Goal: Task Accomplishment & Management: Use online tool/utility

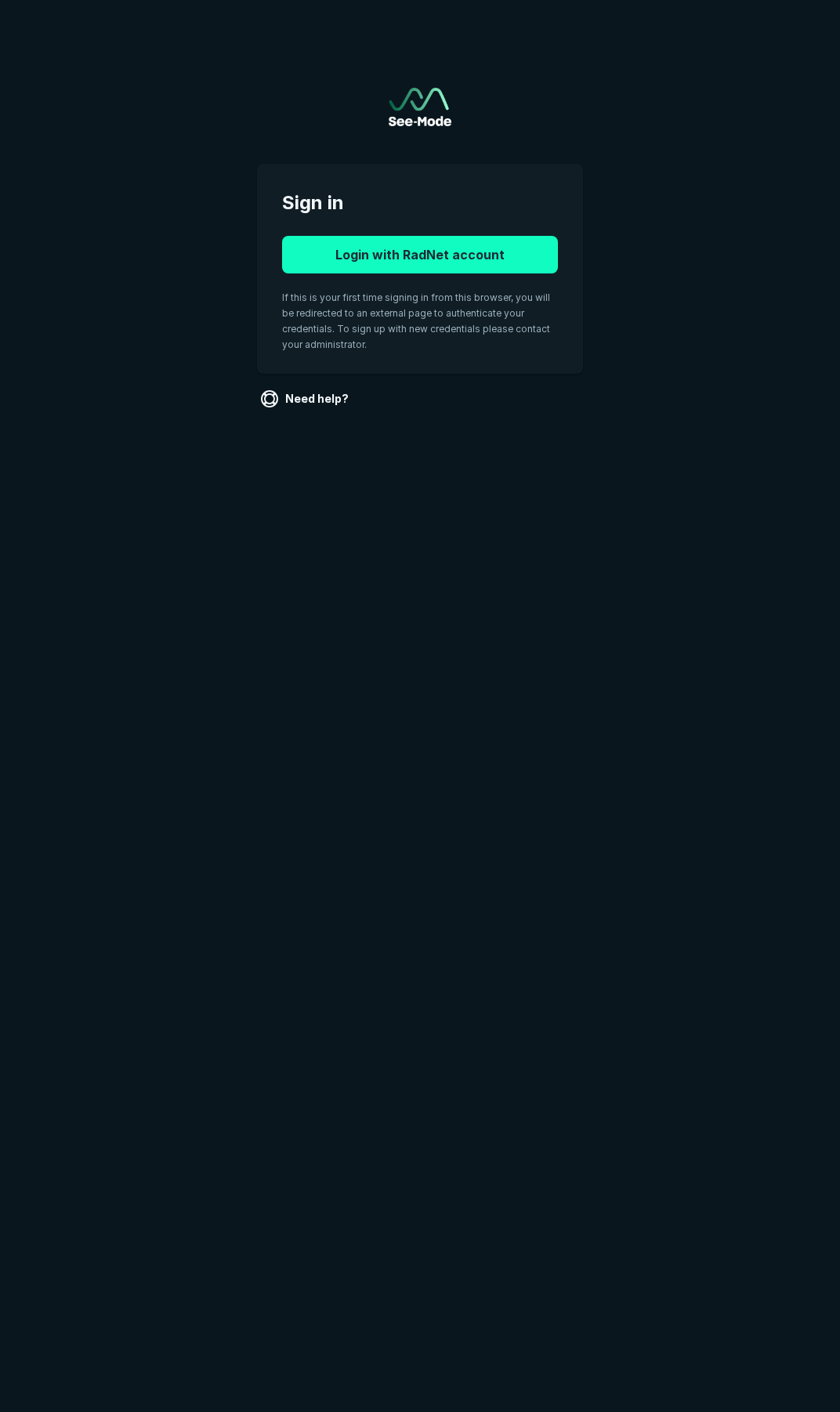
click at [408, 244] on button "Login with RadNet account" at bounding box center [420, 255] width 276 height 37
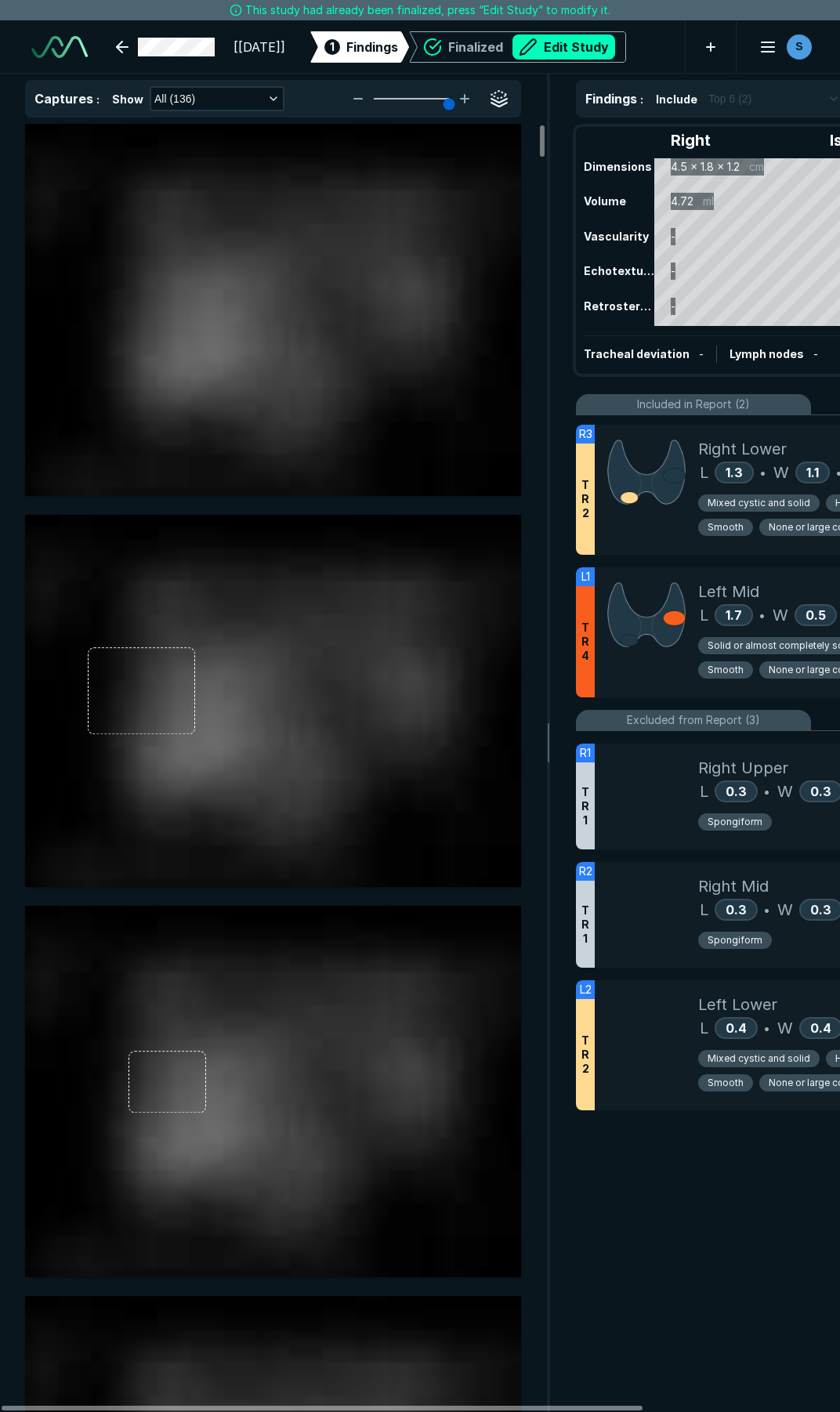
scroll to position [8002, 5792]
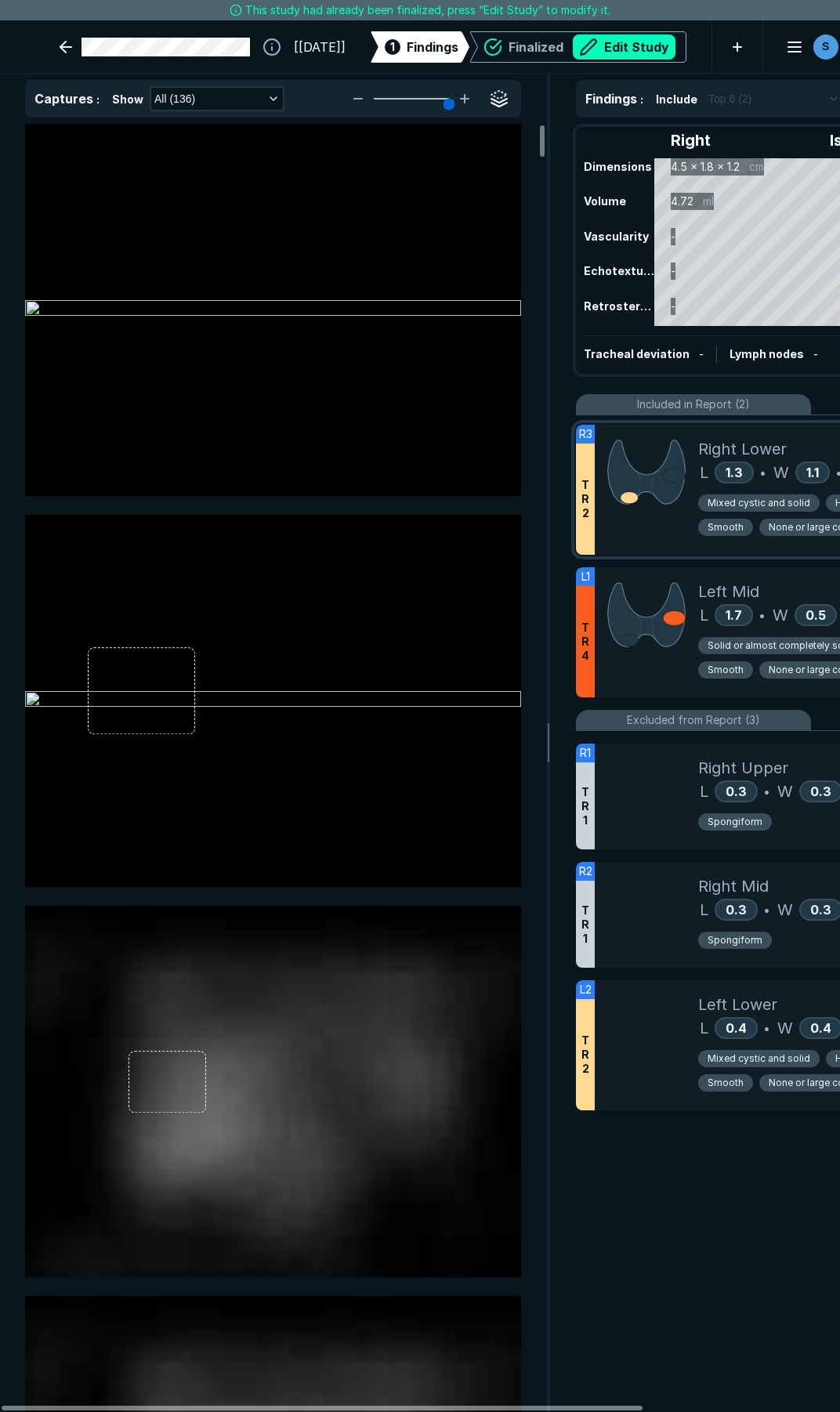
click at [629, 529] on div at bounding box center [646, 489] width 104 height 130
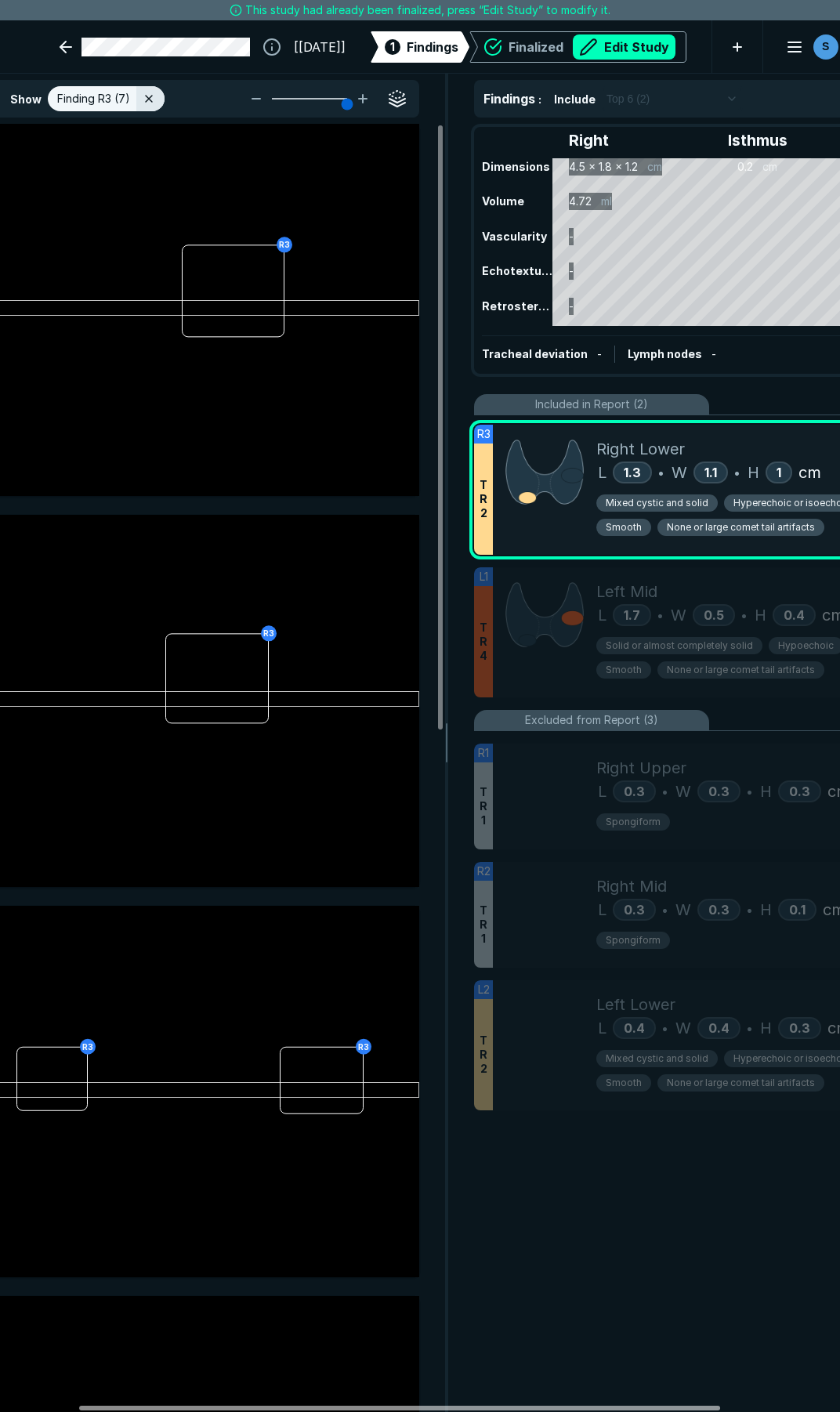
scroll to position [0, 109]
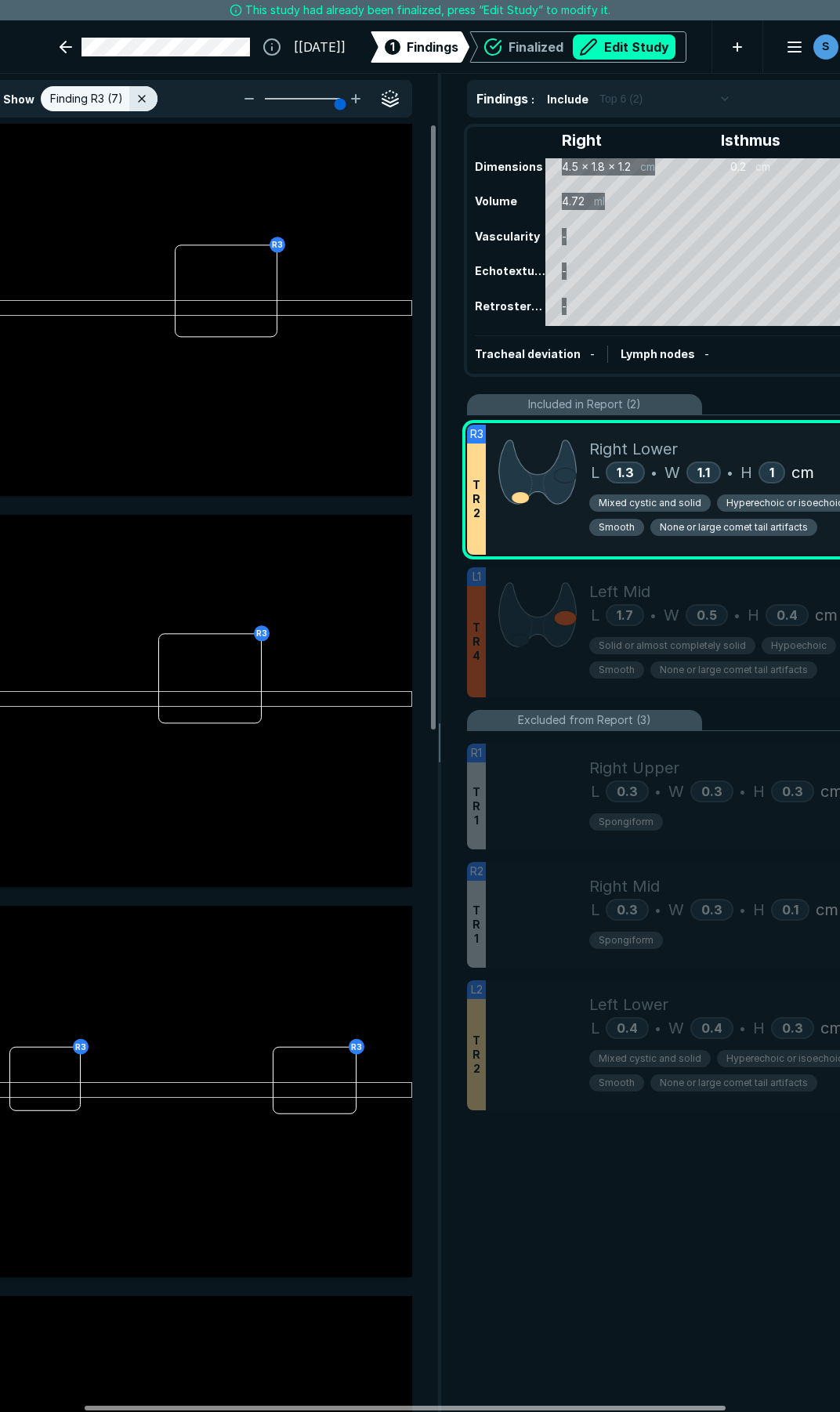
drag, startPoint x: 583, startPoint y: 1409, endPoint x: 667, endPoint y: 1407, distance: 84.0
click at [667, 1407] on div at bounding box center [405, 1409] width 640 height 5
click at [580, 41] on button "Edit Study" at bounding box center [623, 48] width 103 height 25
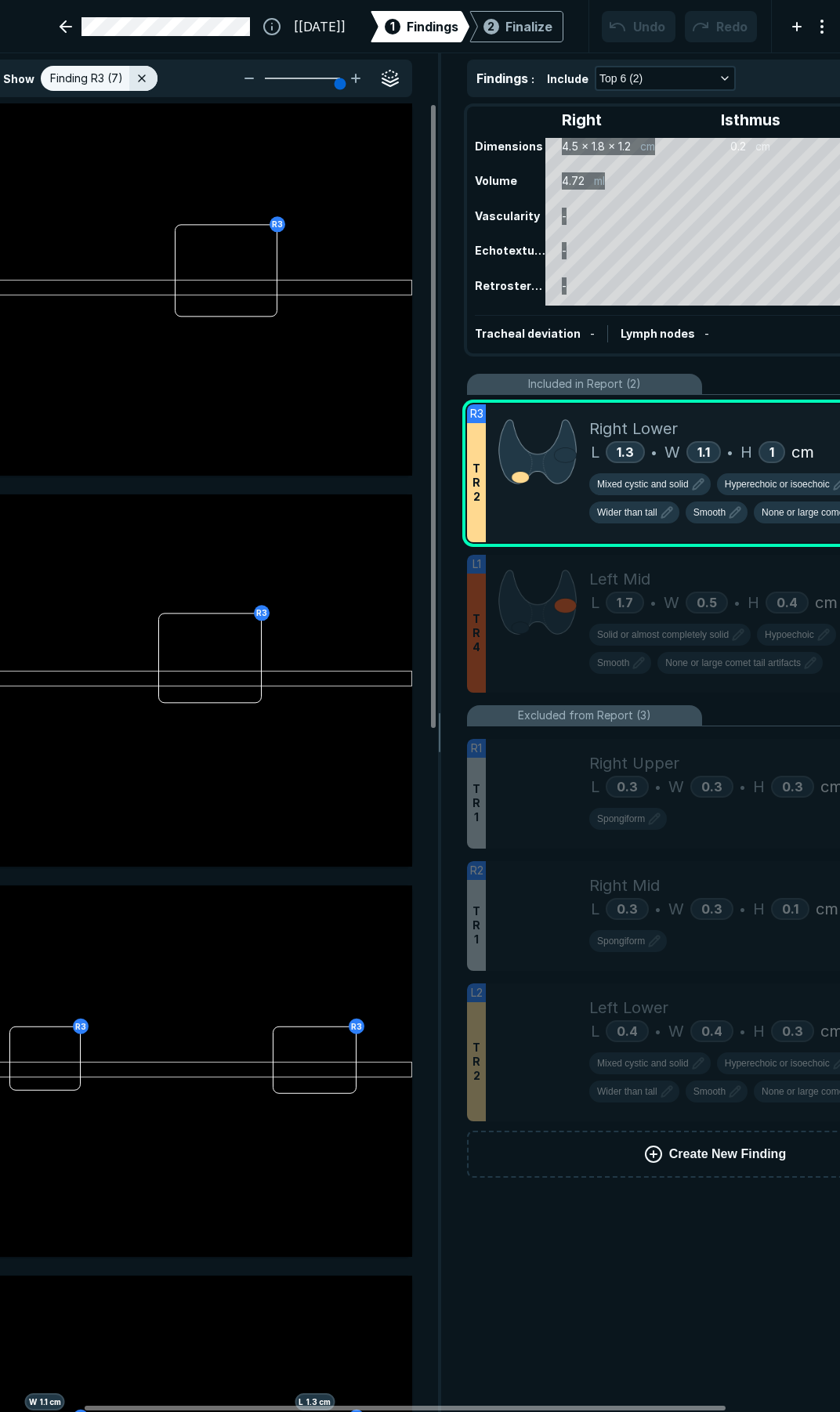
scroll to position [8094, 5792]
click at [677, 484] on span "Mixed cystic and solid" at bounding box center [643, 484] width 92 height 14
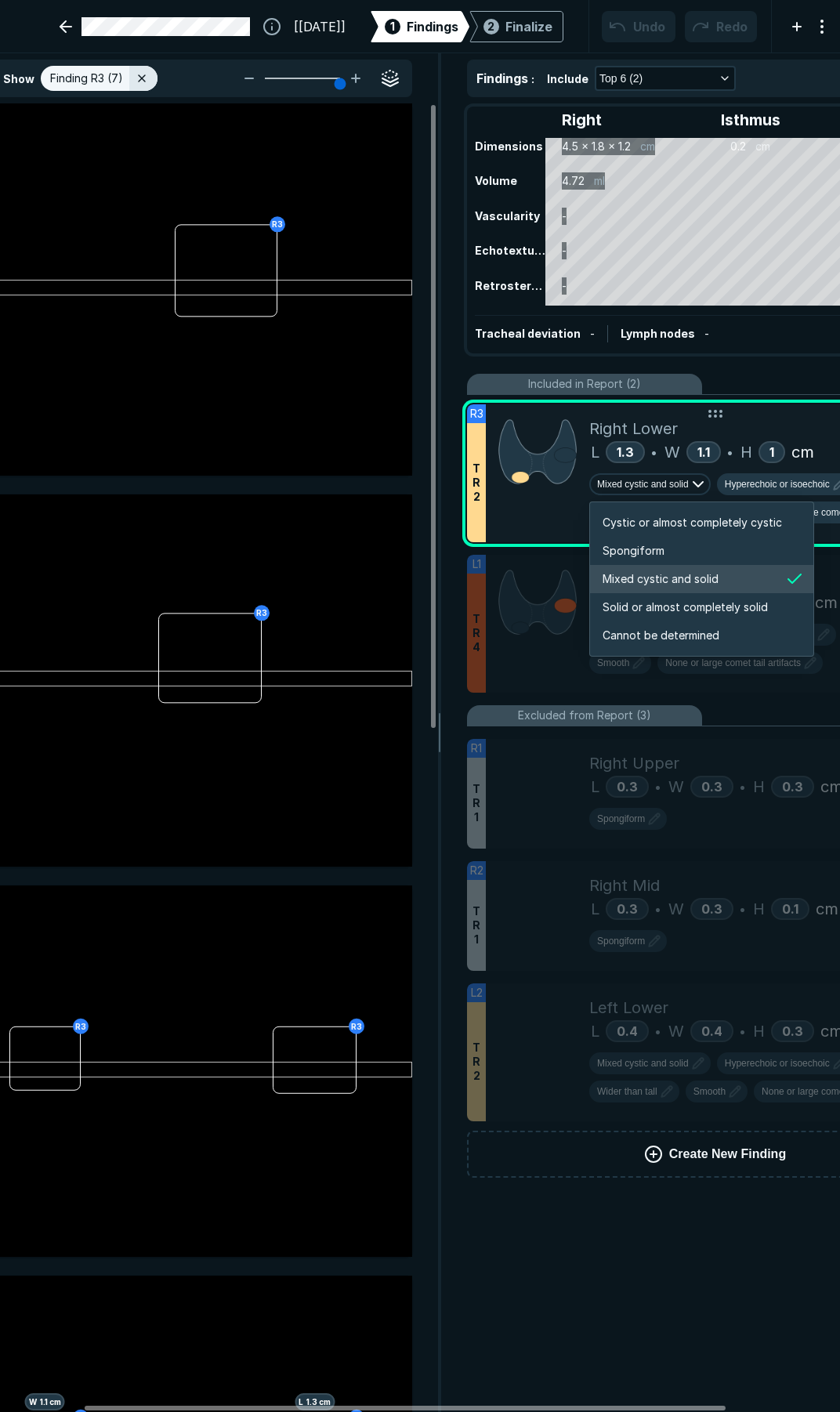
scroll to position [2615, 3008]
click at [675, 605] on span "Solid or almost completely solid" at bounding box center [685, 607] width 166 height 17
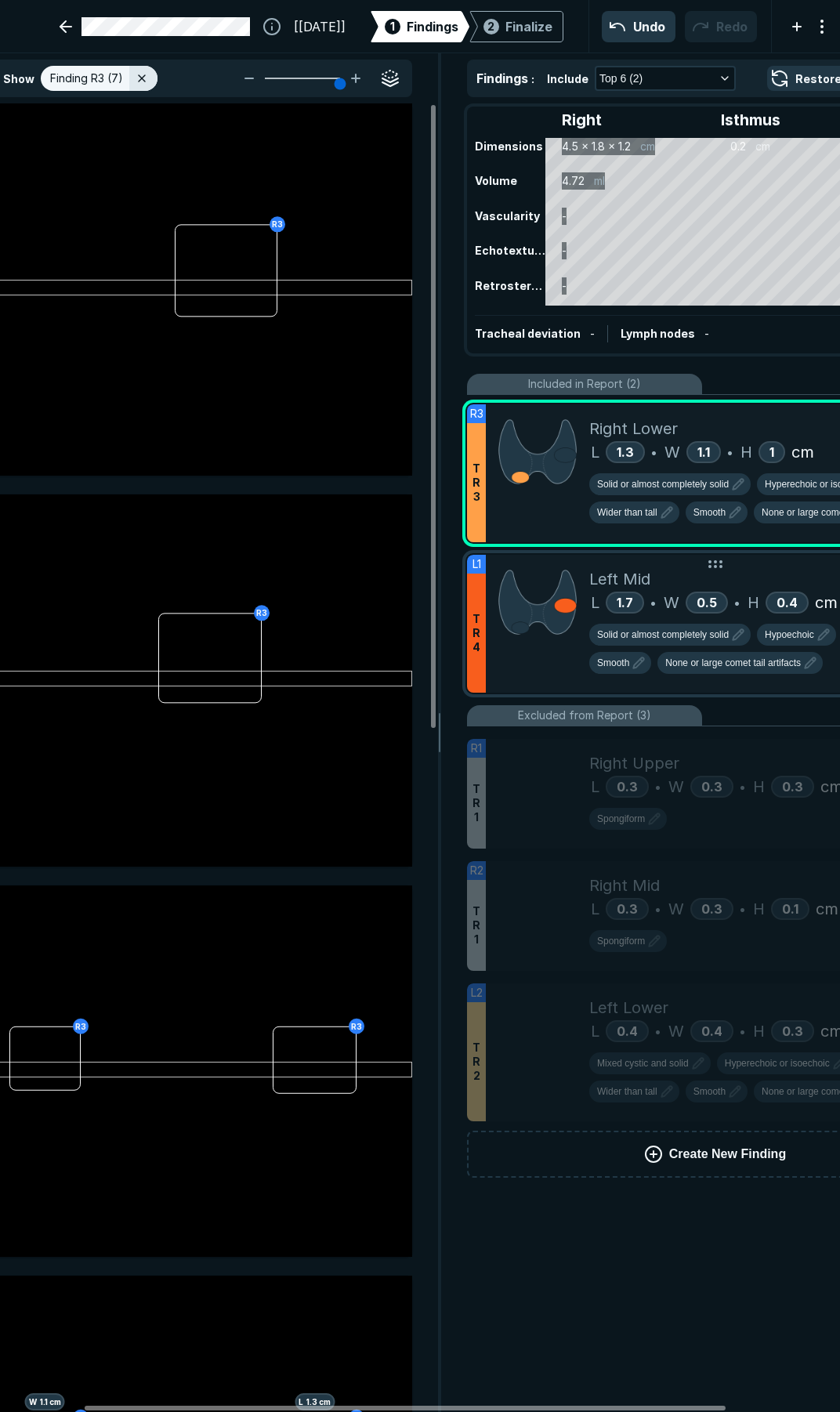
click at [540, 688] on div at bounding box center [538, 624] width 104 height 138
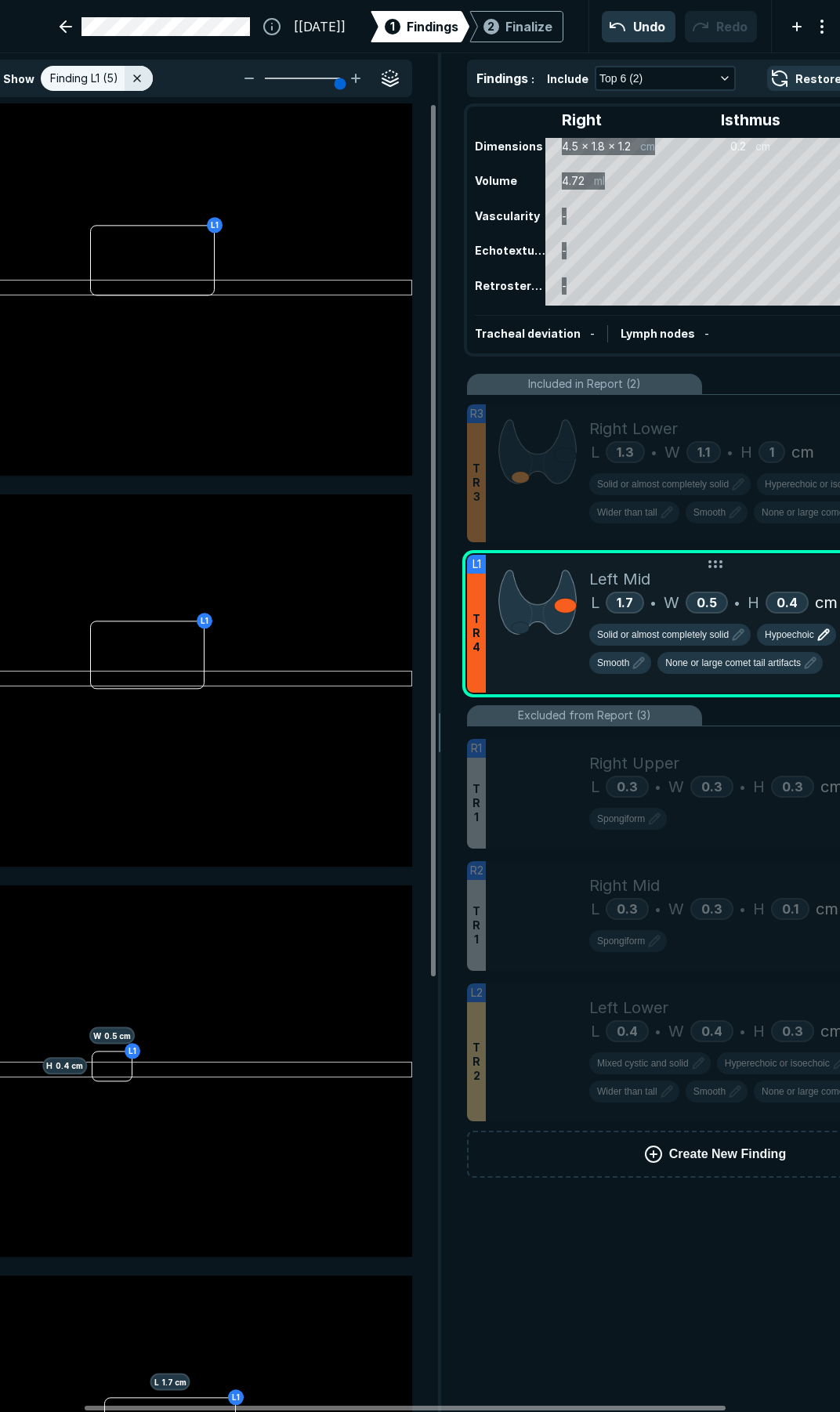
click at [771, 641] on span "Hypoechoic" at bounding box center [789, 635] width 49 height 14
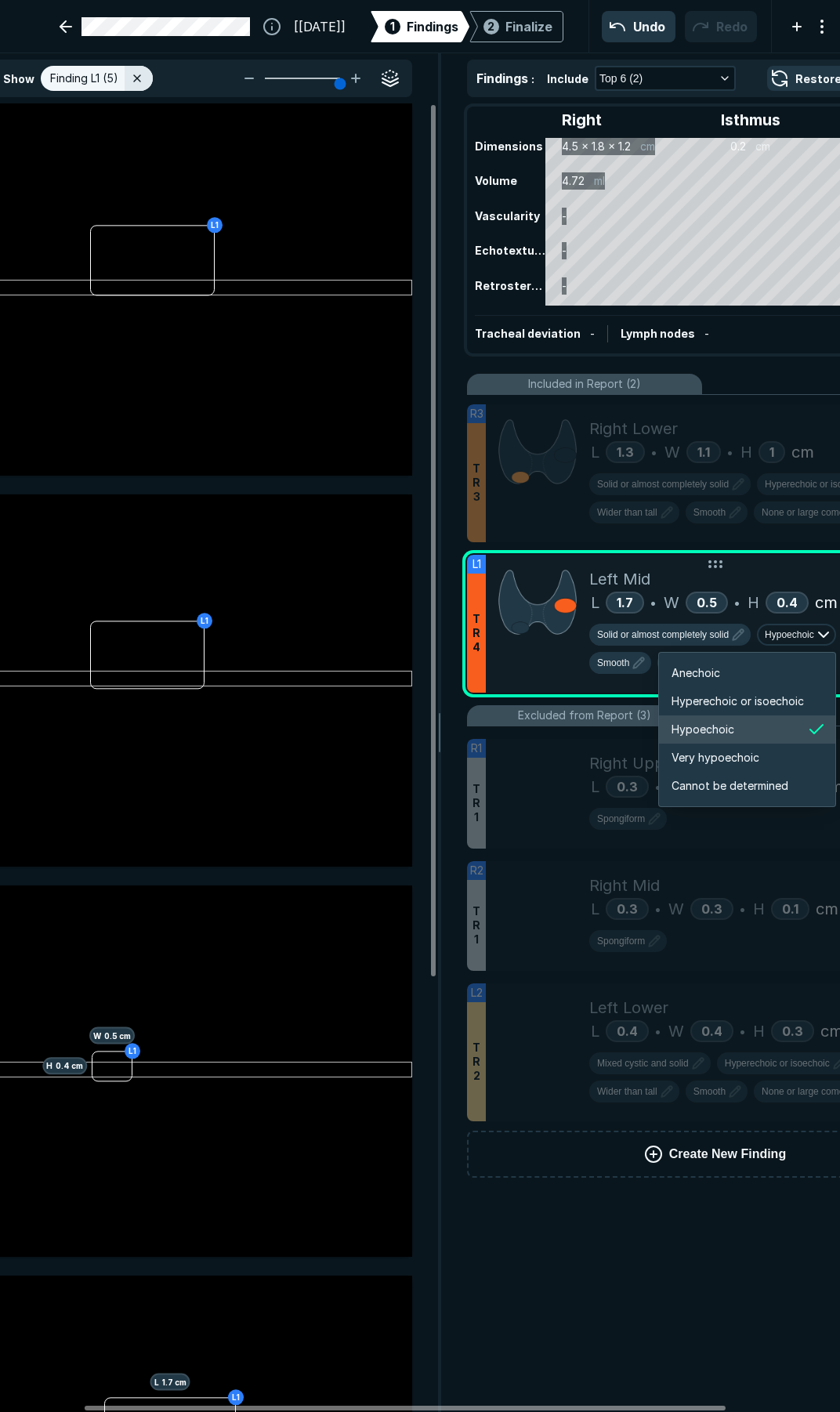
scroll to position [2615, 2807]
click at [739, 705] on span "Hyperechoic or isoechoic" at bounding box center [737, 701] width 132 height 17
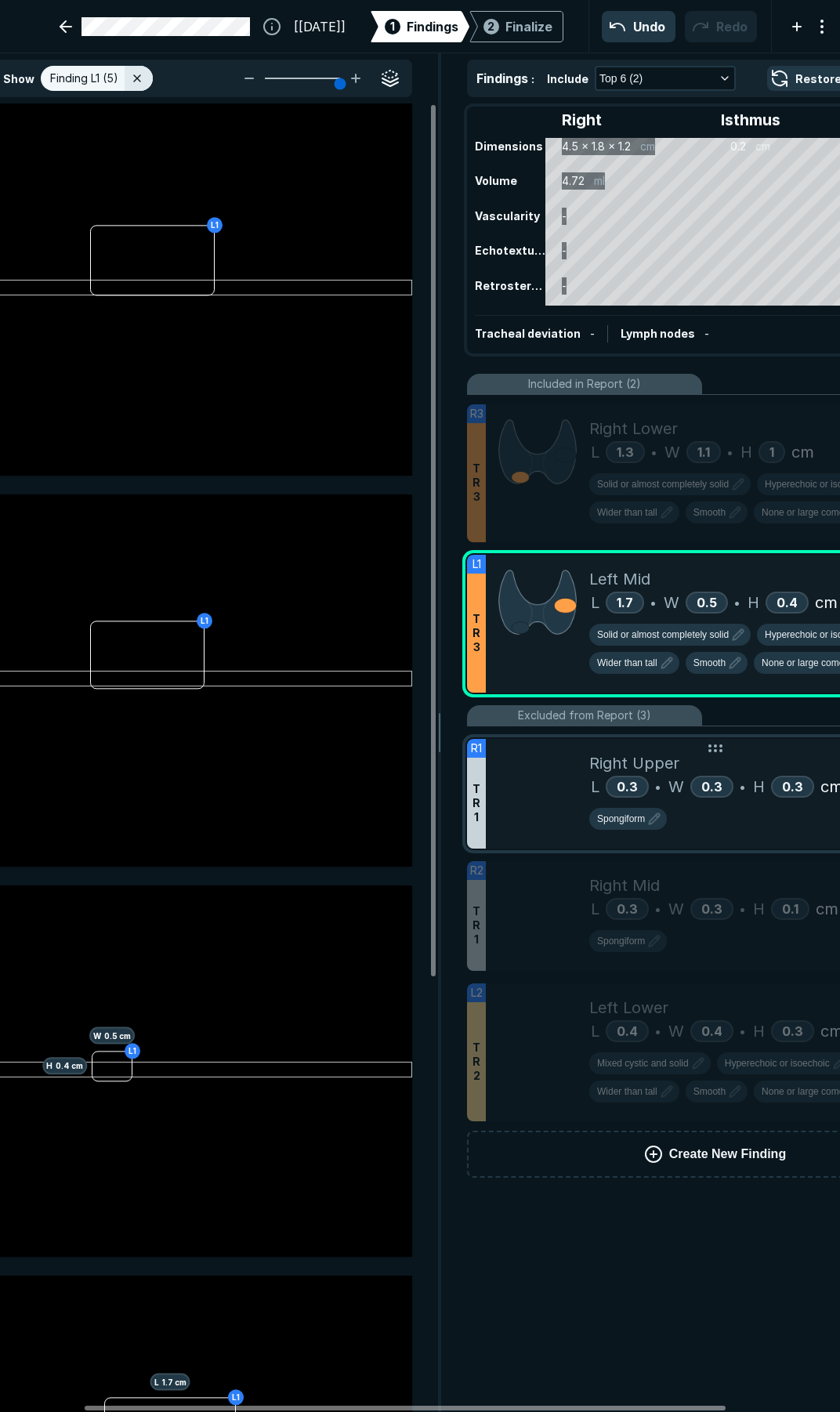
click at [562, 801] on div at bounding box center [538, 794] width 104 height 110
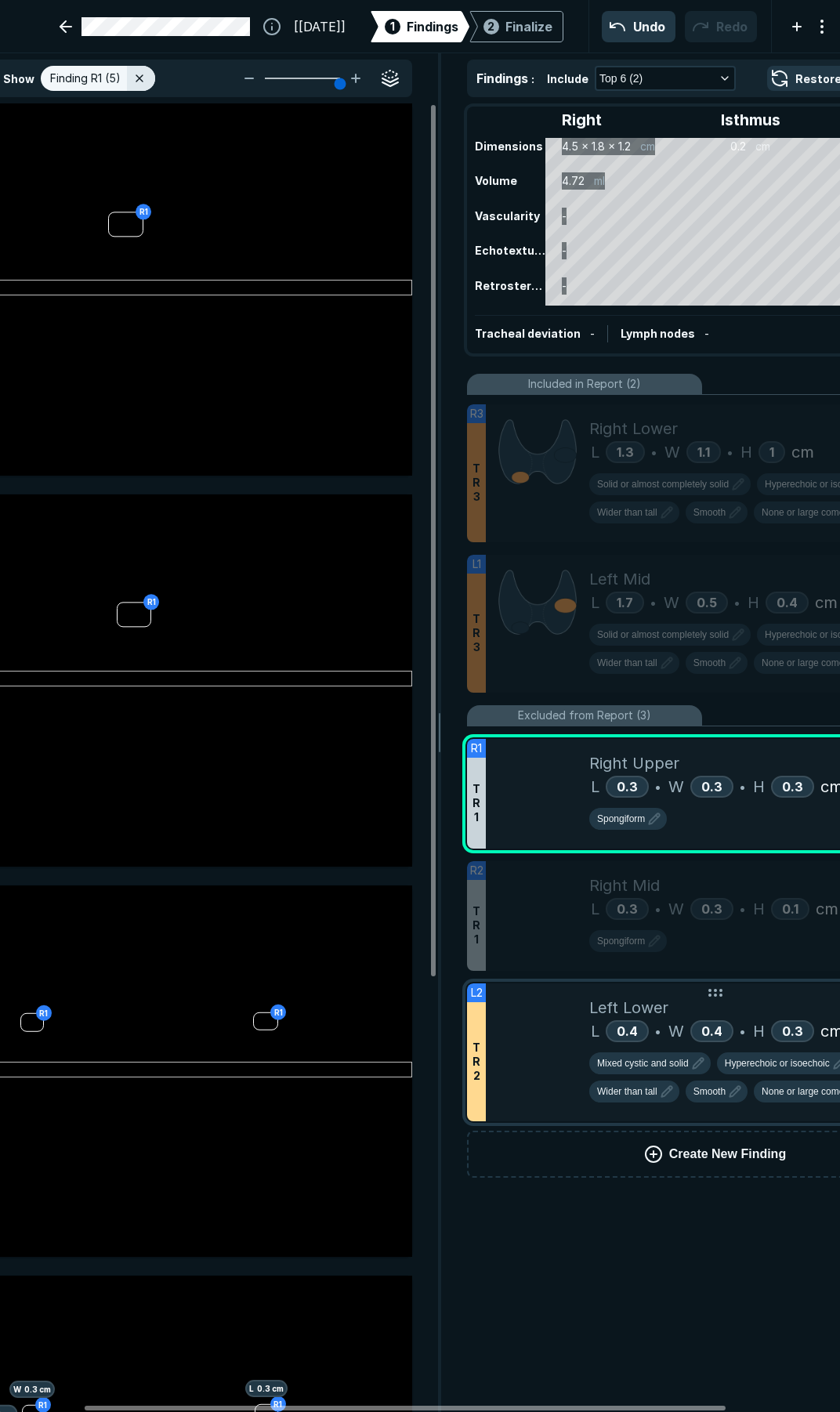
click at [548, 1074] on div at bounding box center [538, 1052] width 104 height 138
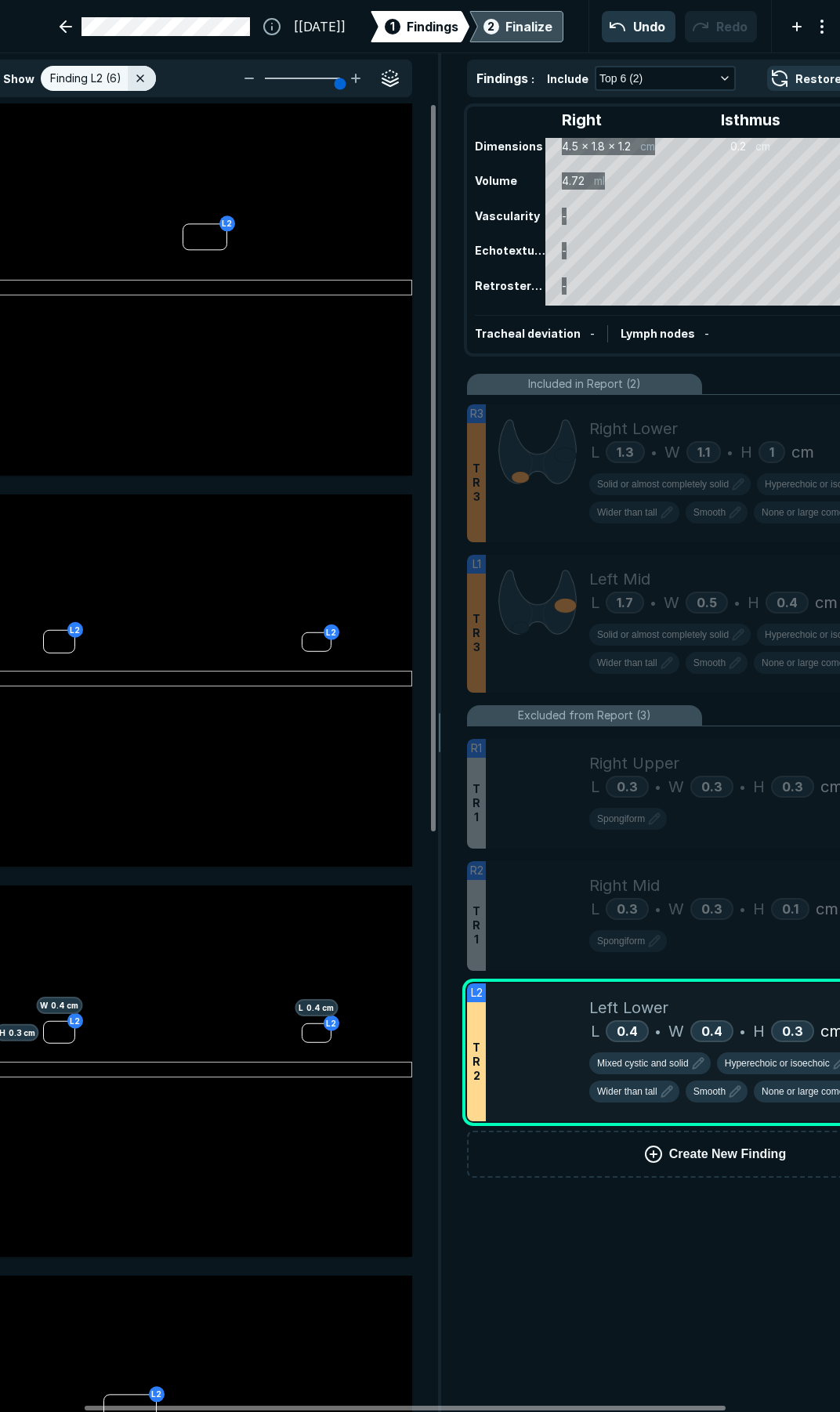
click at [488, 25] on span "2" at bounding box center [491, 25] width 7 height 16
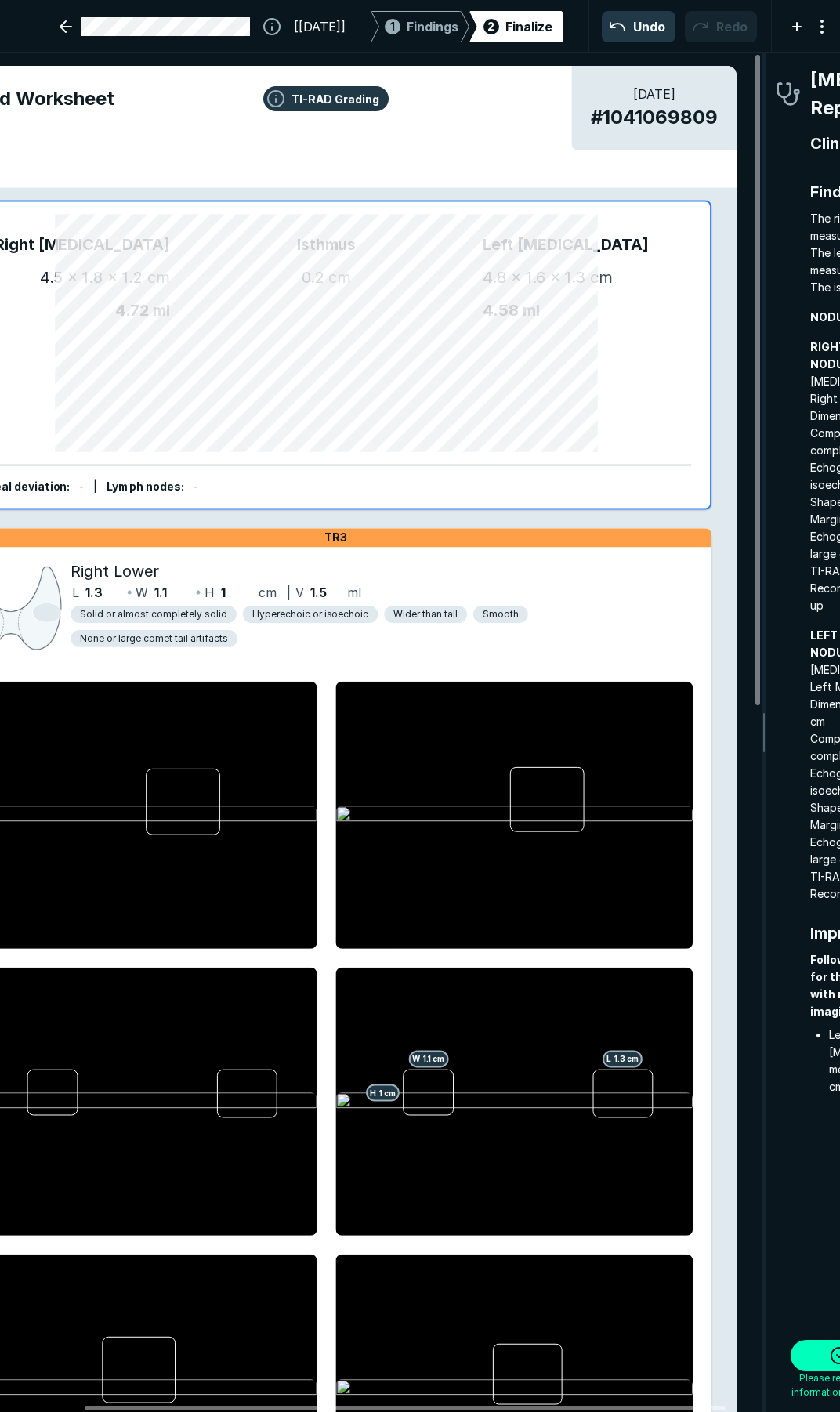
scroll to position [8038, 2831]
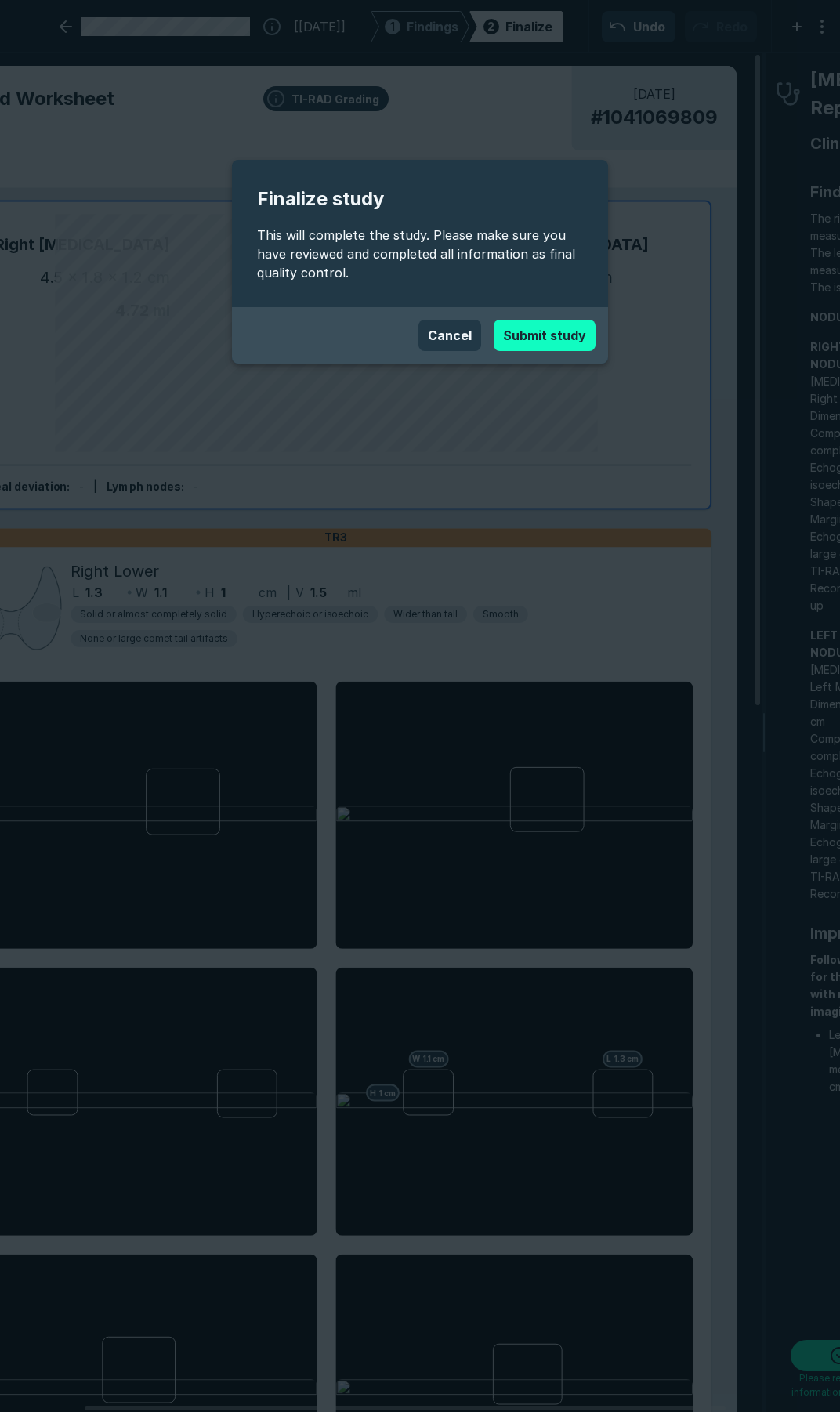
click at [534, 335] on button "Submit study" at bounding box center [544, 335] width 102 height 31
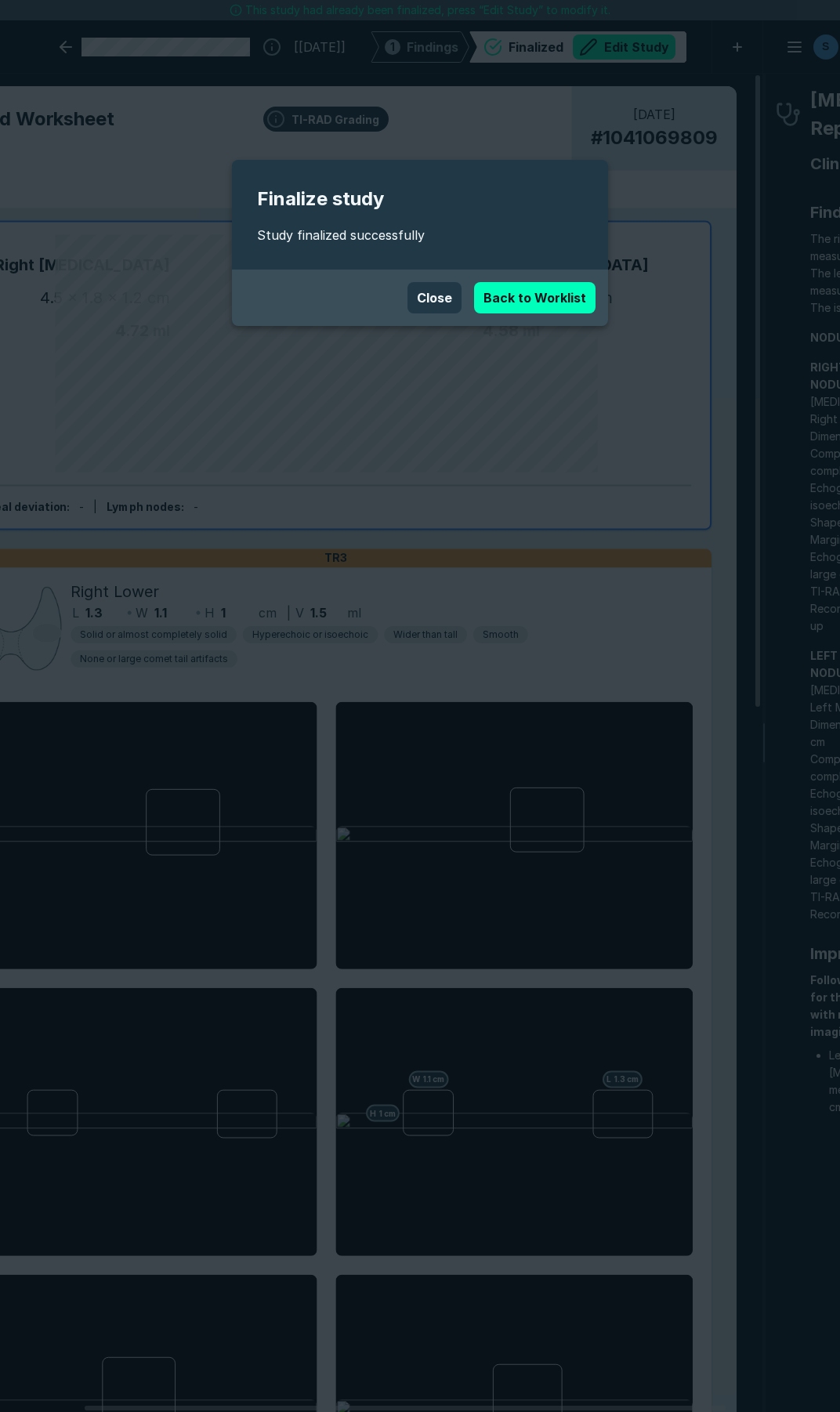
scroll to position [8002, 5792]
click at [436, 294] on button "Close" at bounding box center [435, 297] width 54 height 31
